Goal: Transaction & Acquisition: Subscribe to service/newsletter

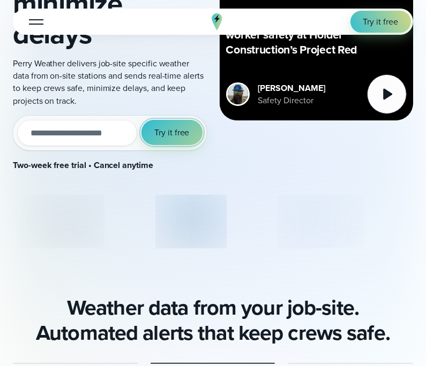
click at [178, 131] on span "Try it free" at bounding box center [171, 132] width 35 height 12
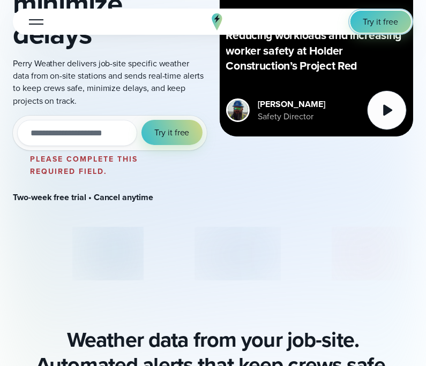
click at [382, 13] on link "Try it free" at bounding box center [380, 22] width 61 height 22
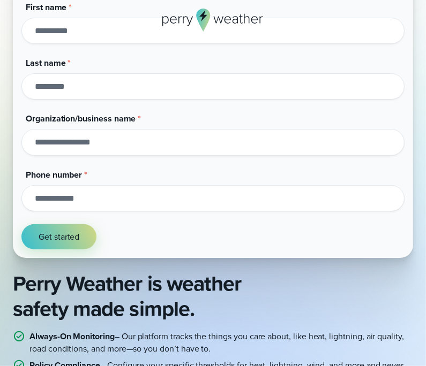
scroll to position [196, 0]
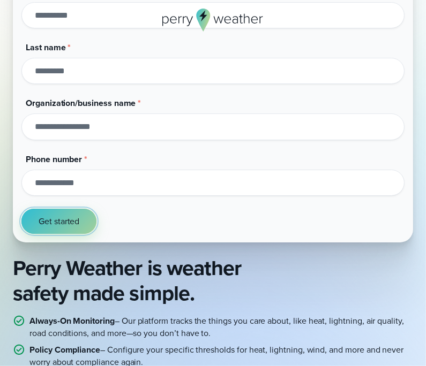
click at [83, 219] on button "Get started" at bounding box center [58, 221] width 75 height 25
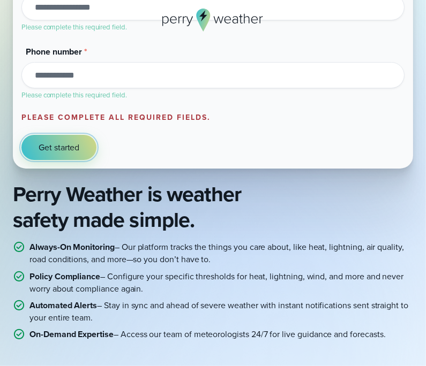
scroll to position [407, 0]
